Goal: Communication & Community: Participate in discussion

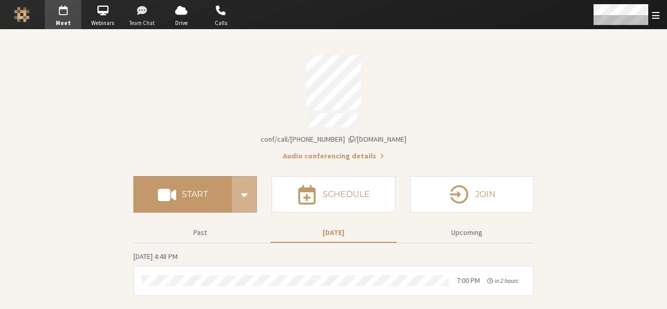
click at [143, 15] on span "button" at bounding box center [142, 10] width 36 height 17
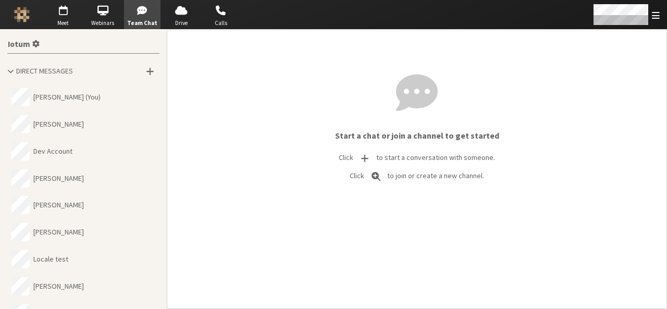
click at [52, 229] on button "[PERSON_NAME]" at bounding box center [83, 232] width 152 height 27
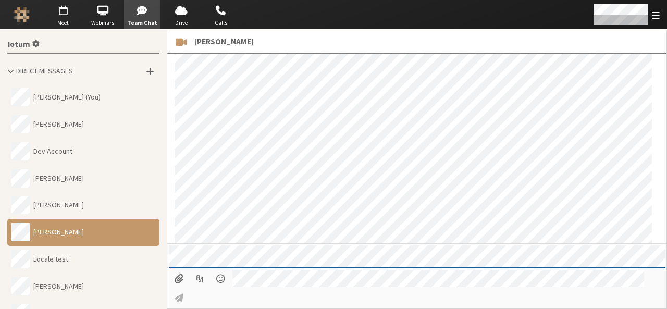
scroll to position [814, 0]
click at [65, 13] on span "button" at bounding box center [63, 10] width 36 height 17
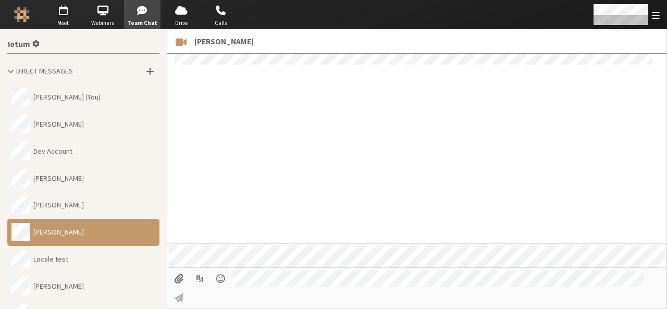
scroll to position [704, 0]
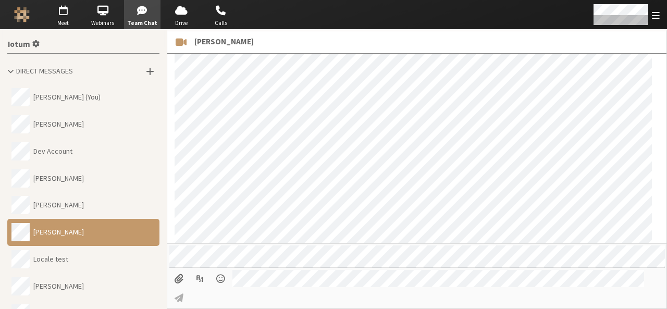
scroll to position [680, 0]
